Goal: Task Accomplishment & Management: Use online tool/utility

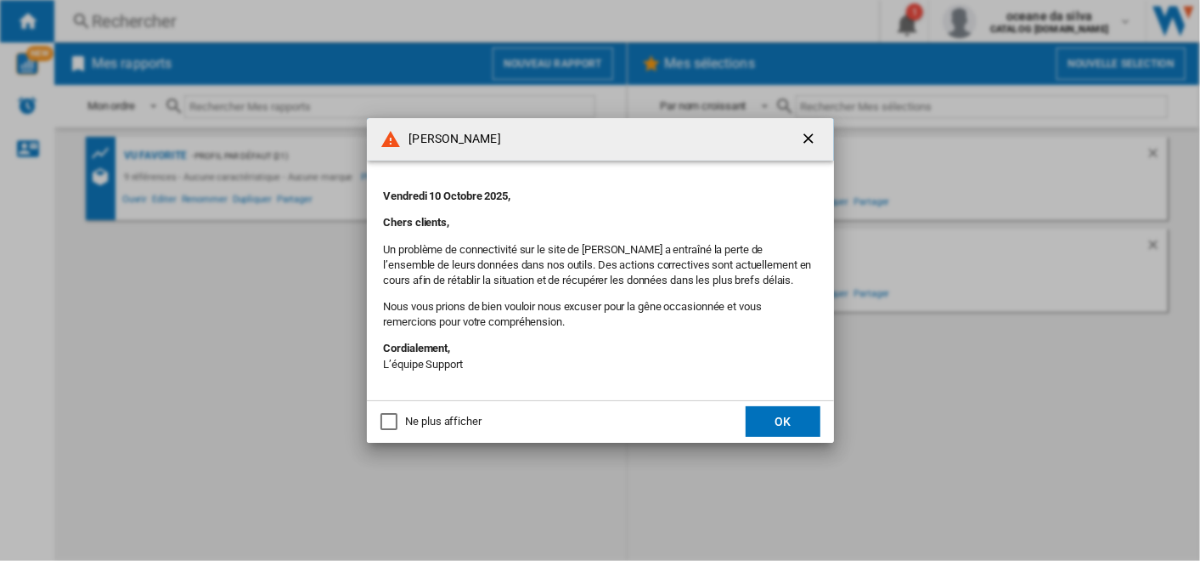
click at [814, 132] on ng-md-icon "getI18NText('BUTTONS.CLOSE_DIALOG')" at bounding box center [810, 140] width 20 height 20
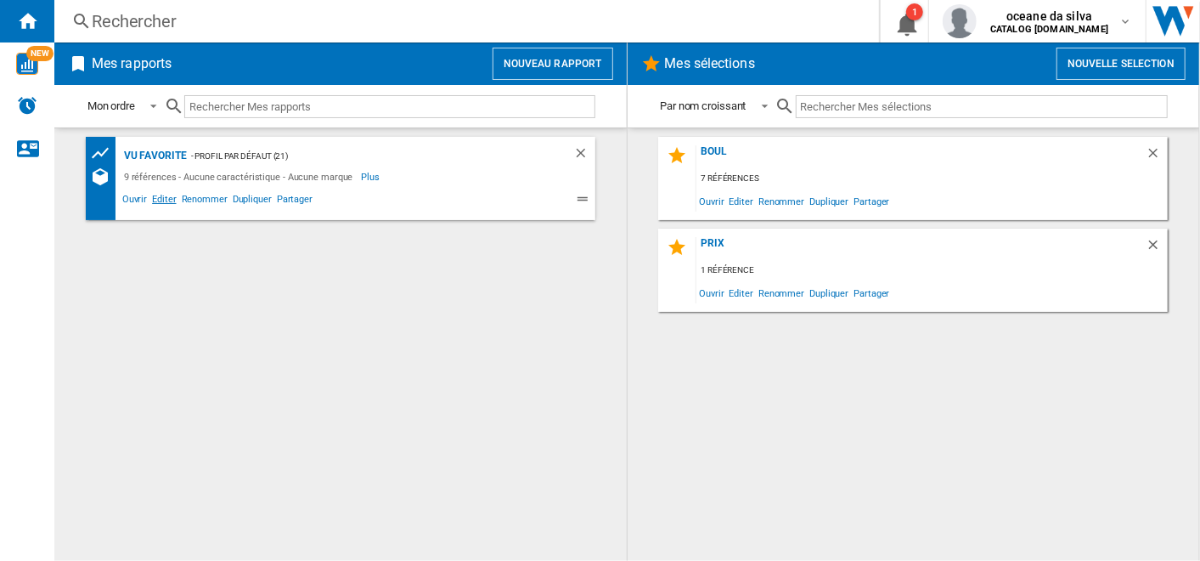
click at [166, 200] on span "Editer" at bounding box center [163, 201] width 29 height 20
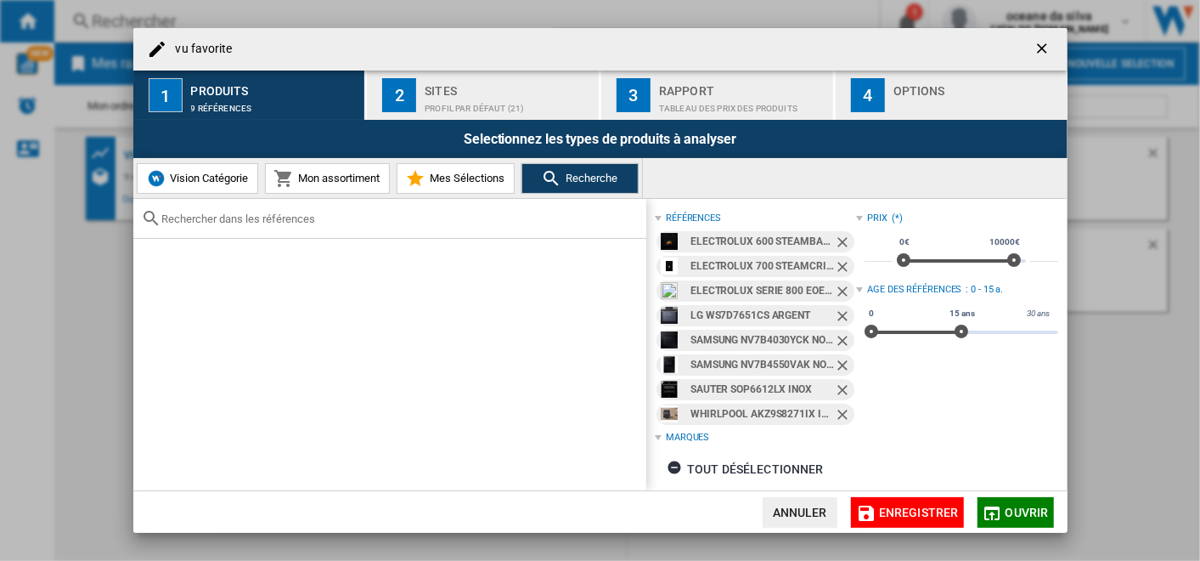
click at [248, 222] on input "text" at bounding box center [400, 218] width 476 height 13
paste input "EOC6P77WH"
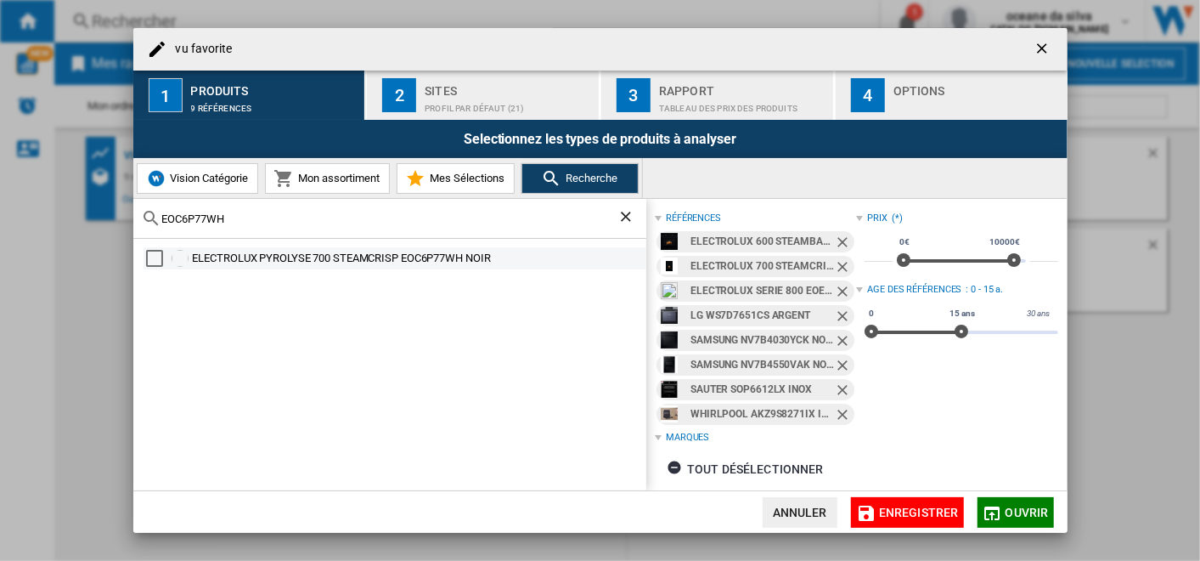
type input "EOC6P77WH"
click at [392, 251] on div "ELECTROLUX PYROLYSE 700 STEAMCRISP EOC6P77WH NOIR" at bounding box center [418, 258] width 451 height 17
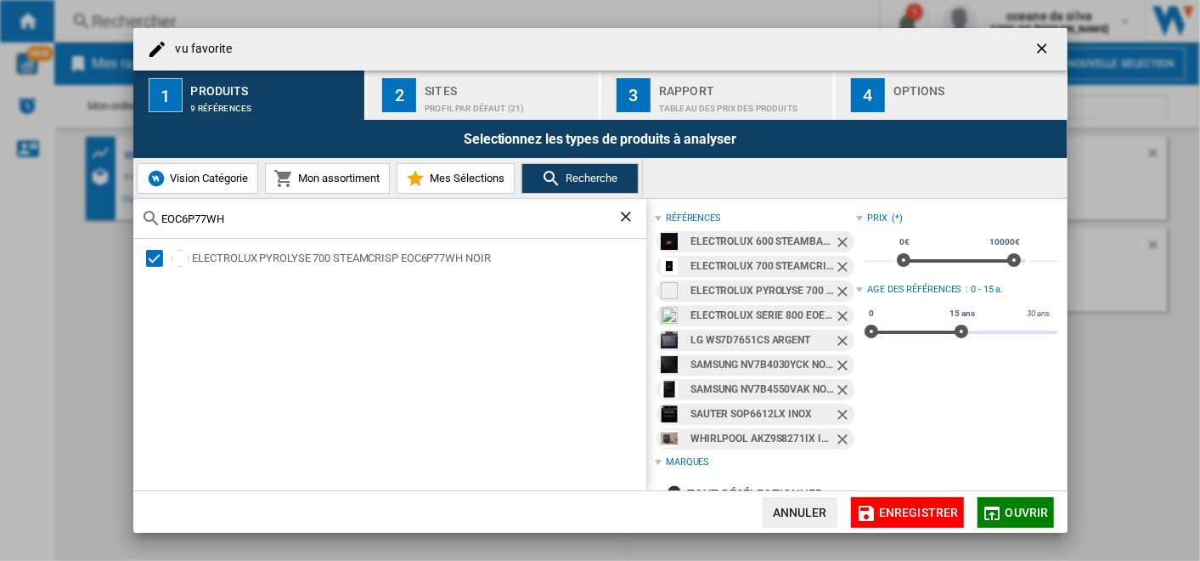
click at [839, 231] on md-chip "ELECTROLUX 600 STEAMBAKE EOD6P67WH NOIR" at bounding box center [755, 241] width 198 height 21
click at [837, 244] on ng-md-icon "Retirer" at bounding box center [844, 244] width 20 height 20
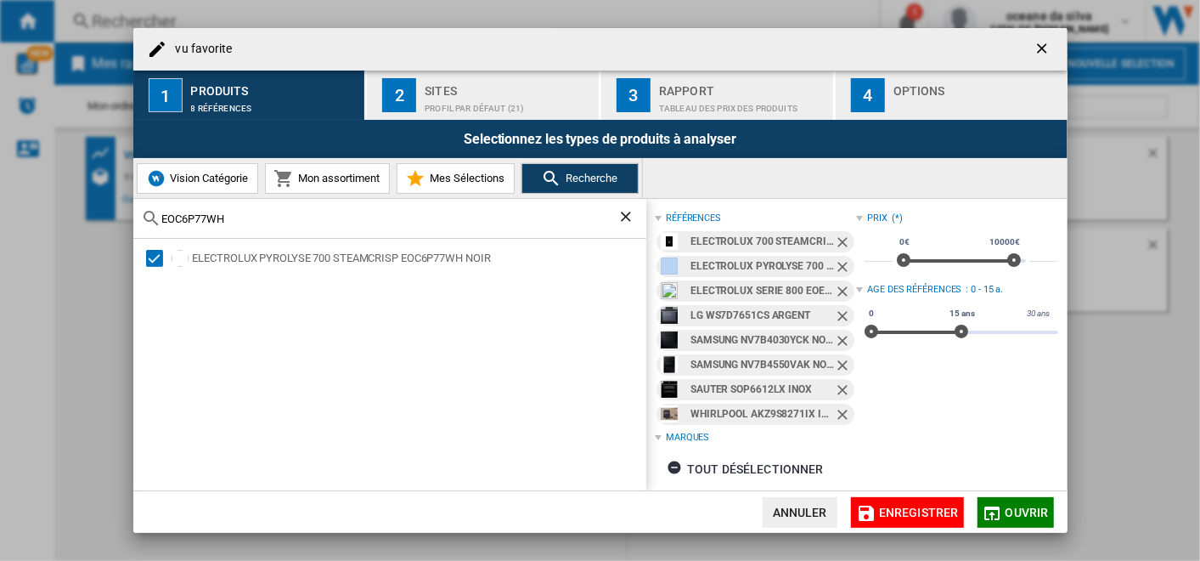
click at [837, 244] on ng-md-icon "Retirer" at bounding box center [844, 244] width 20 height 20
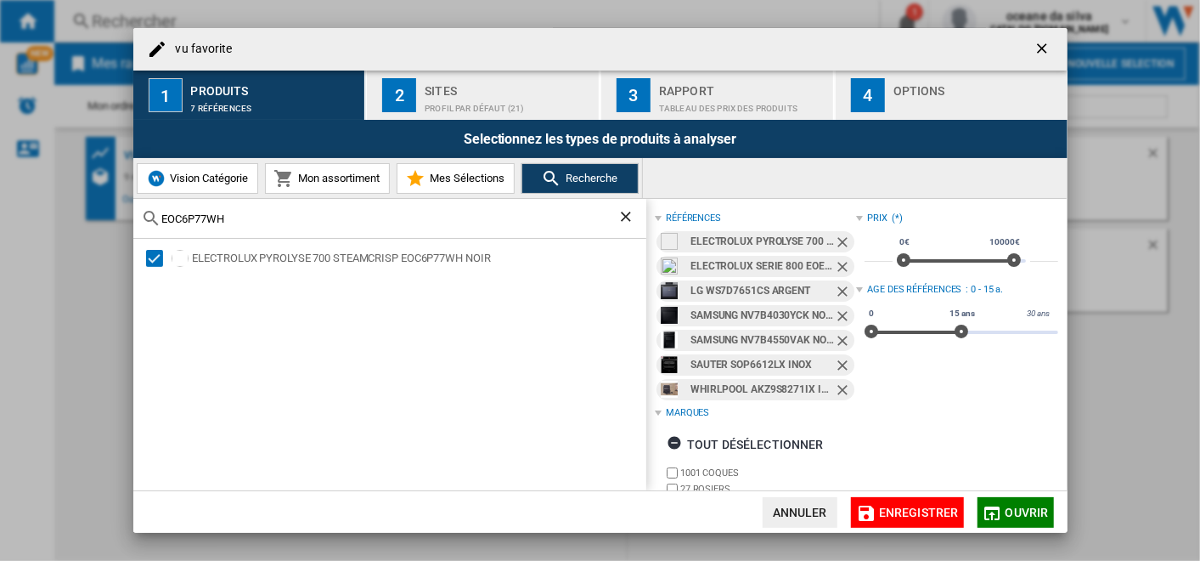
click at [837, 244] on ng-md-icon "Retirer" at bounding box center [844, 244] width 20 height 20
click at [837, 258] on ng-md-icon "Retirer" at bounding box center [844, 268] width 20 height 20
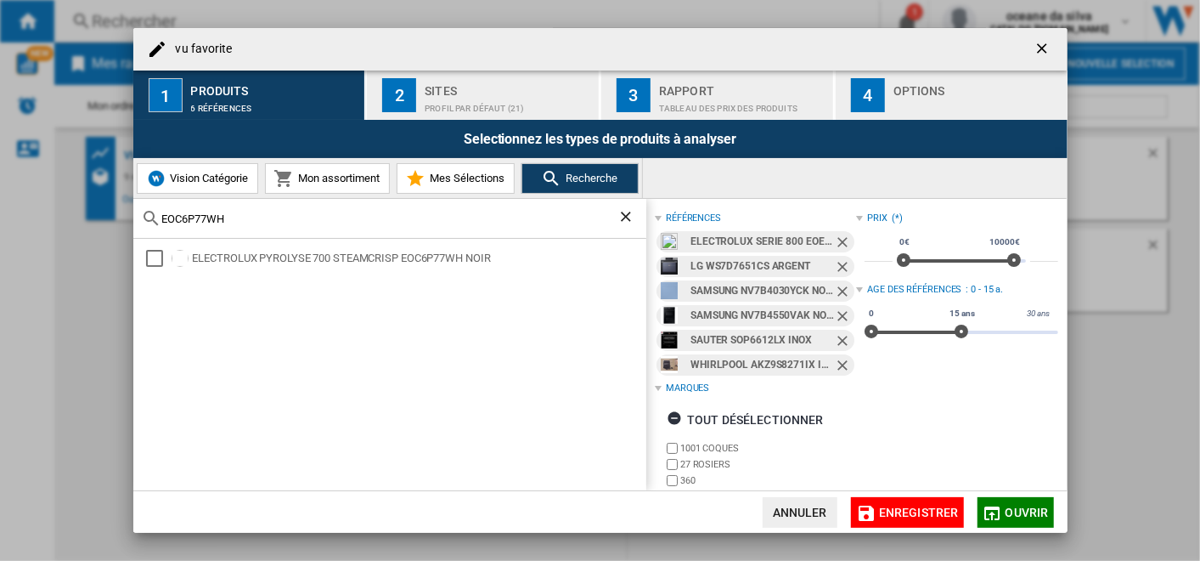
click at [837, 258] on ng-md-icon "Retirer" at bounding box center [844, 268] width 20 height 20
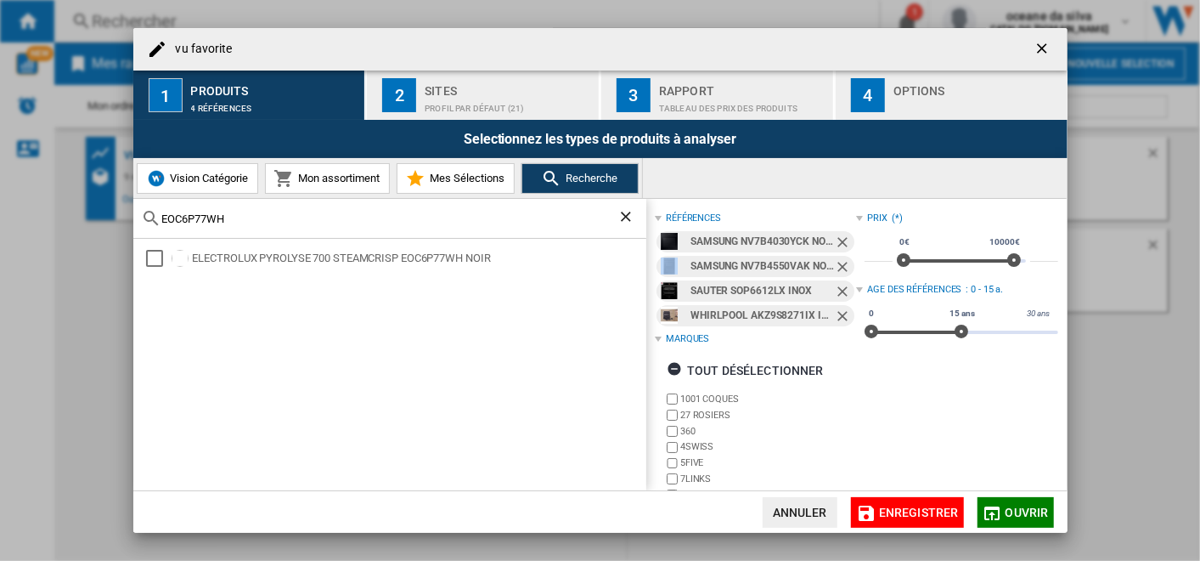
click at [837, 244] on ng-md-icon "Retirer" at bounding box center [844, 244] width 20 height 20
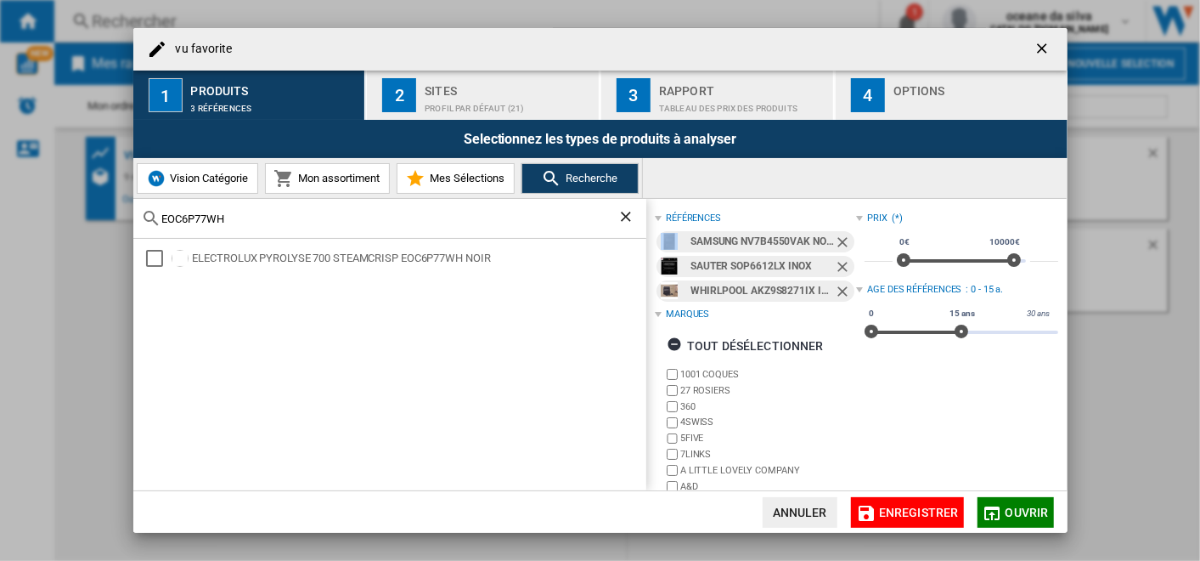
click at [837, 244] on ng-md-icon "Retirer" at bounding box center [844, 244] width 20 height 20
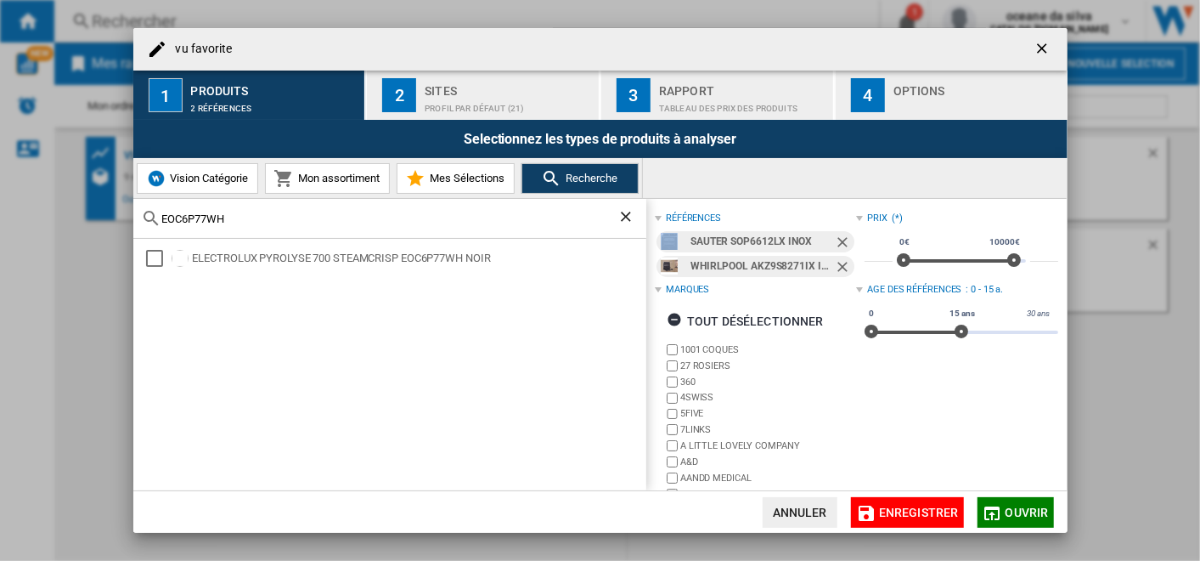
click at [837, 244] on ng-md-icon "Retirer" at bounding box center [844, 244] width 20 height 20
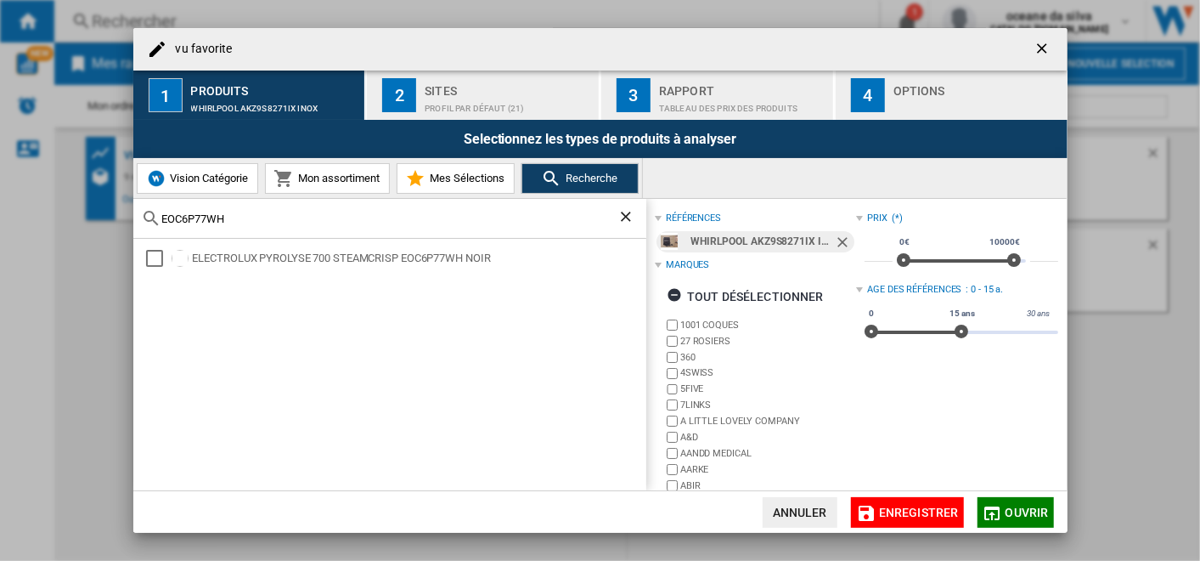
click at [837, 243] on ng-md-icon "Retirer" at bounding box center [844, 244] width 20 height 20
click at [741, 239] on div "EOC6P77WH" at bounding box center [758, 241] width 152 height 21
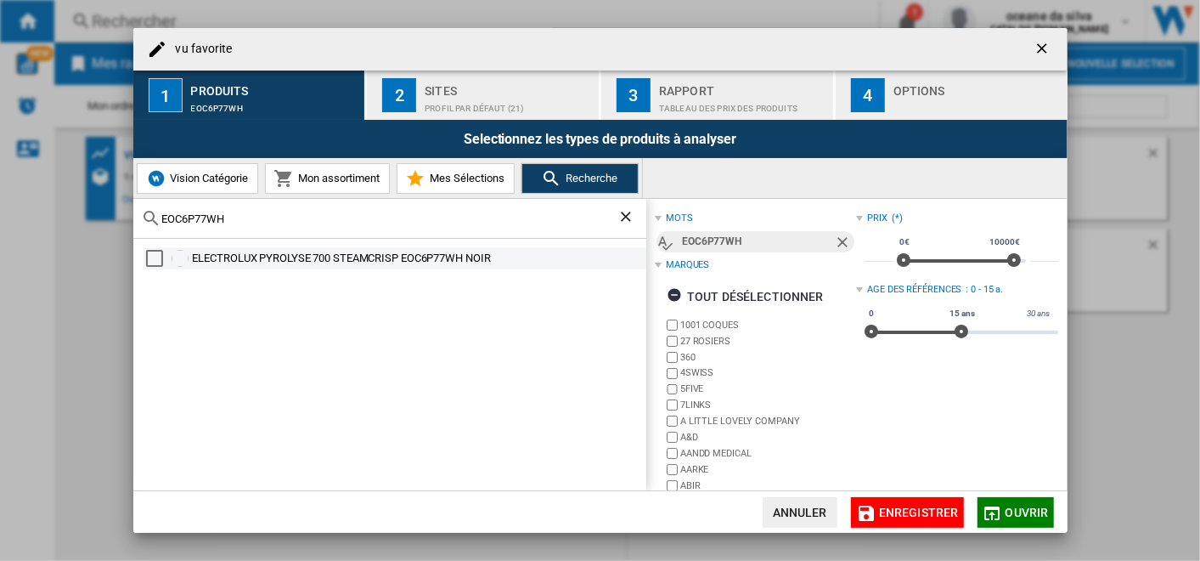
click at [160, 257] on div "Select" at bounding box center [154, 258] width 17 height 17
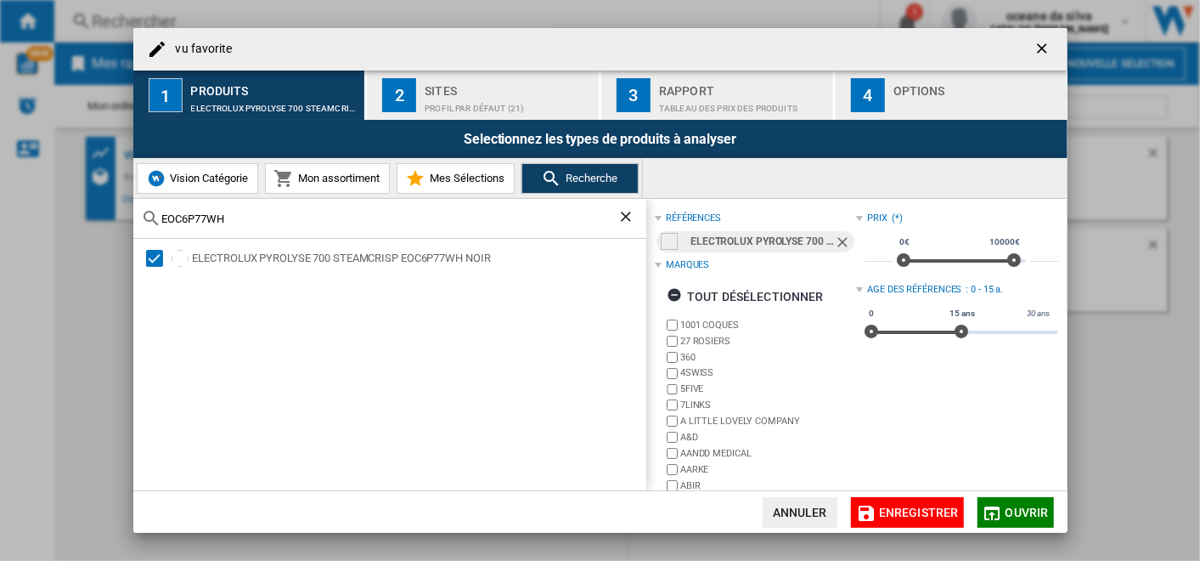
click at [1006, 508] on span "Ouvrir" at bounding box center [1027, 512] width 43 height 14
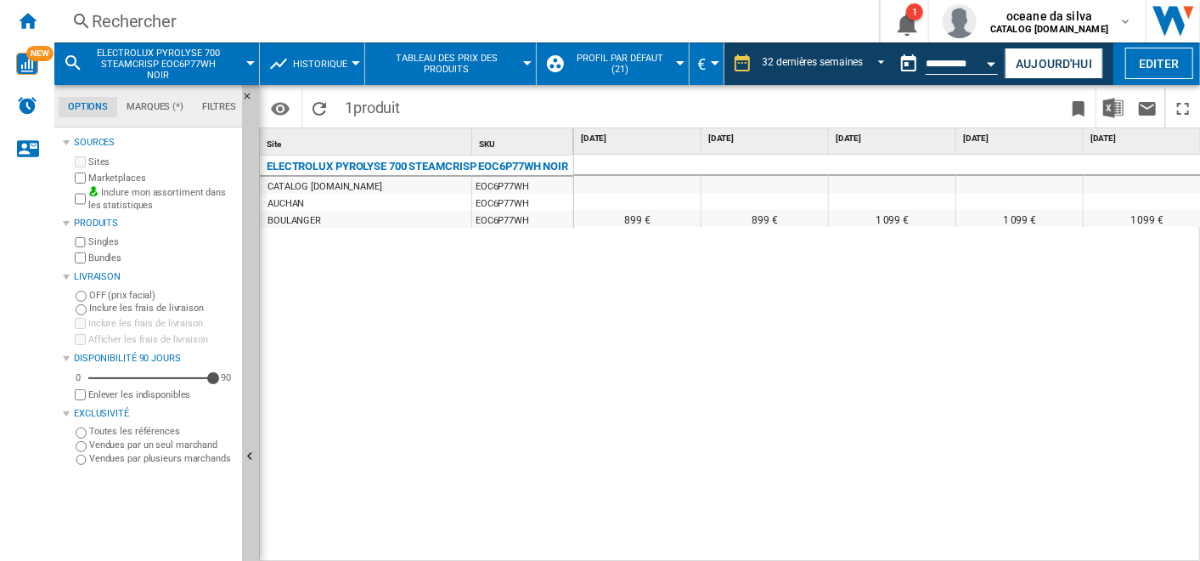
click at [859, 317] on div "899 € 899 € 1 099 € 1 099 € 1 099 € 1 099 € 1 099 € 1 099 € 1 099 €" at bounding box center [888, 359] width 628 height 408
